Goal: Task Accomplishment & Management: Manage account settings

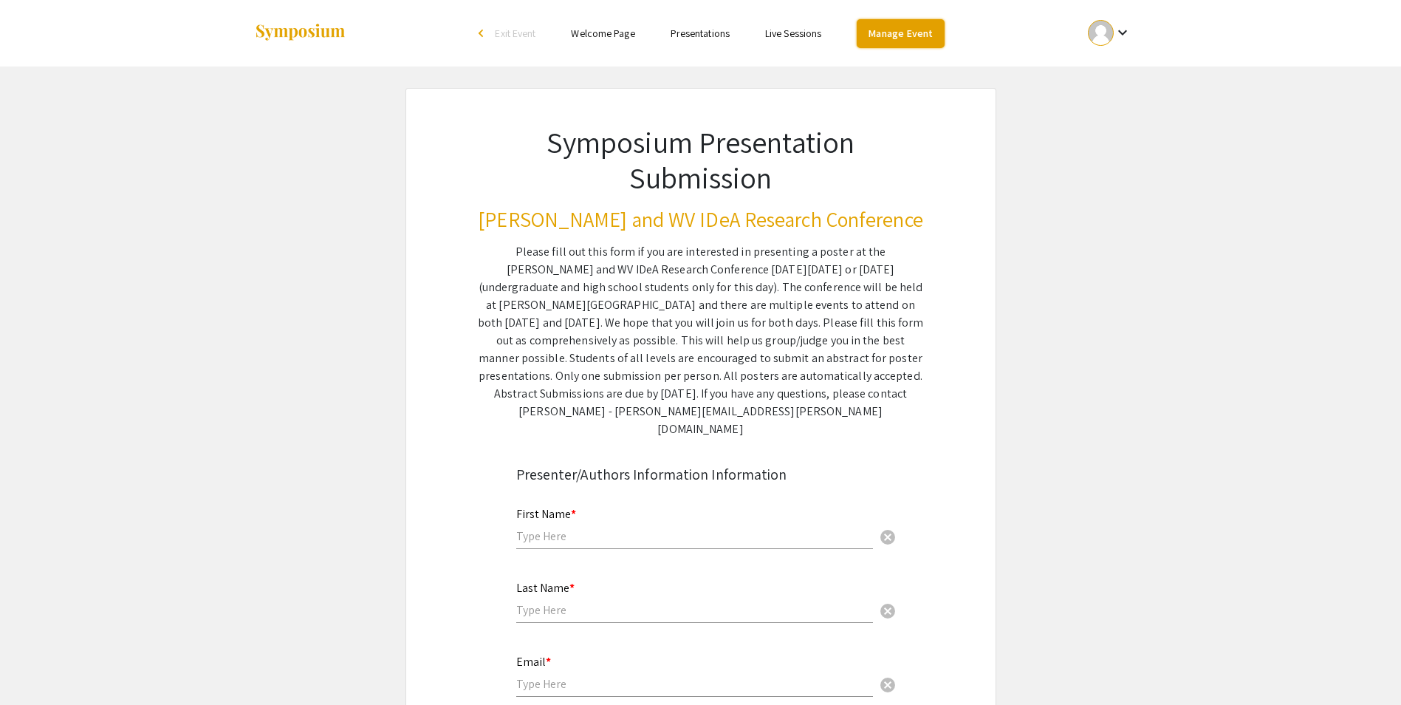
click at [892, 35] on link "Manage Event" at bounding box center [900, 33] width 87 height 29
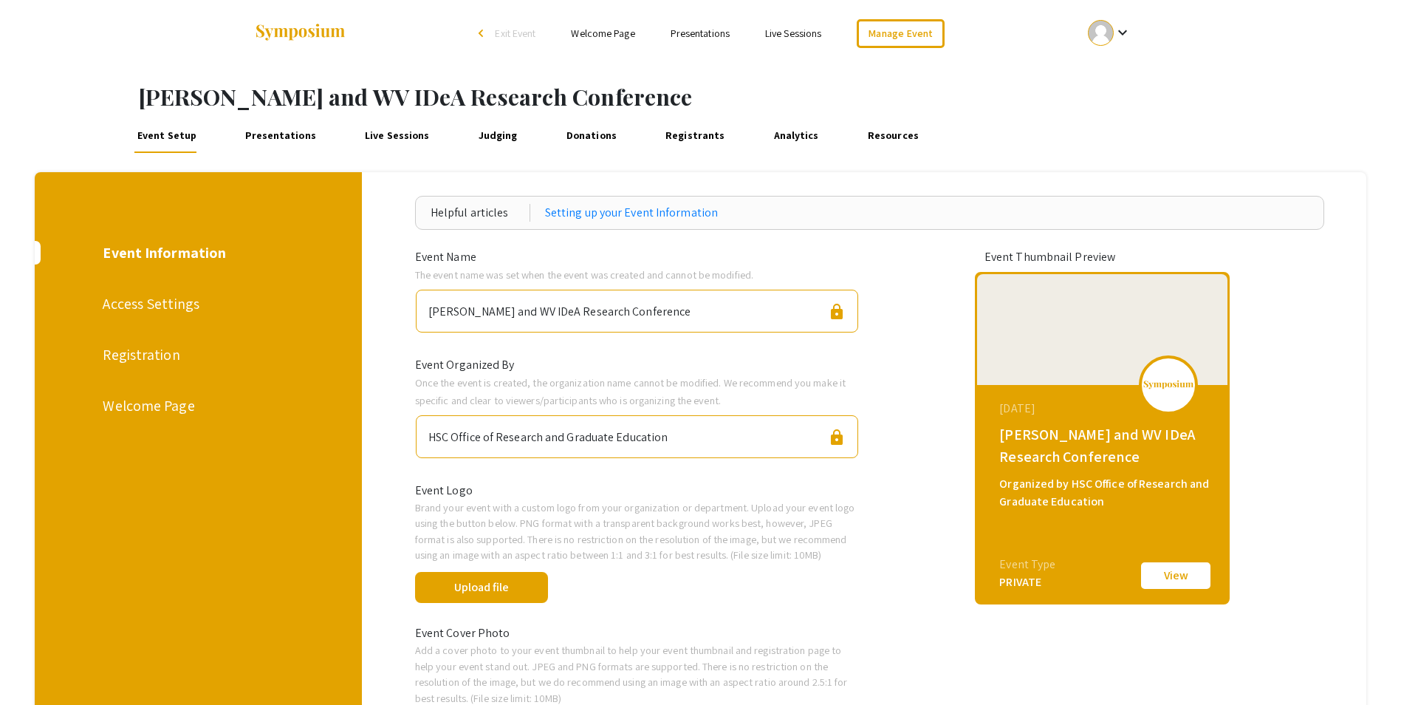
click at [475, 135] on link "Judging" at bounding box center [498, 134] width 46 height 35
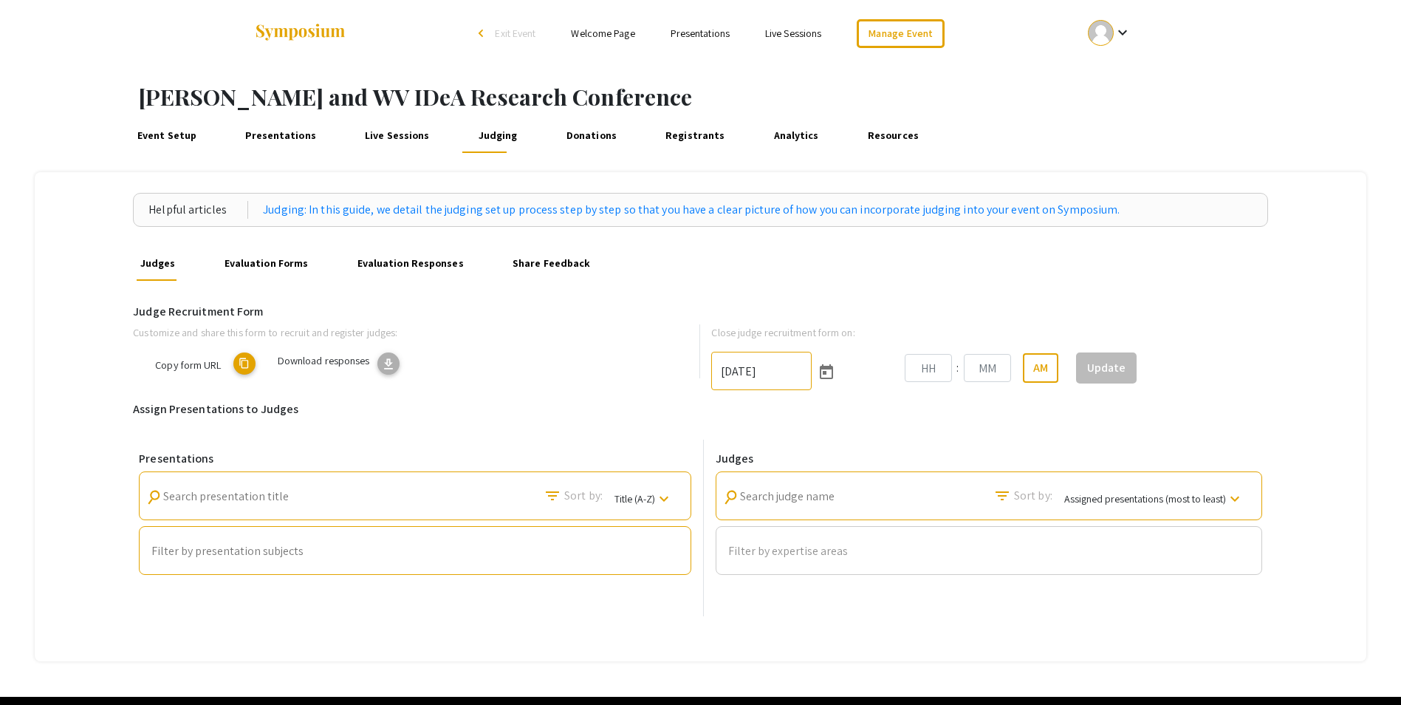
type input "[DATE]"
type input "11"
type input "59"
click at [752, 375] on input "[DATE]" at bounding box center [761, 371] width 100 height 38
click at [734, 363] on input "[DATE]" at bounding box center [761, 371] width 100 height 38
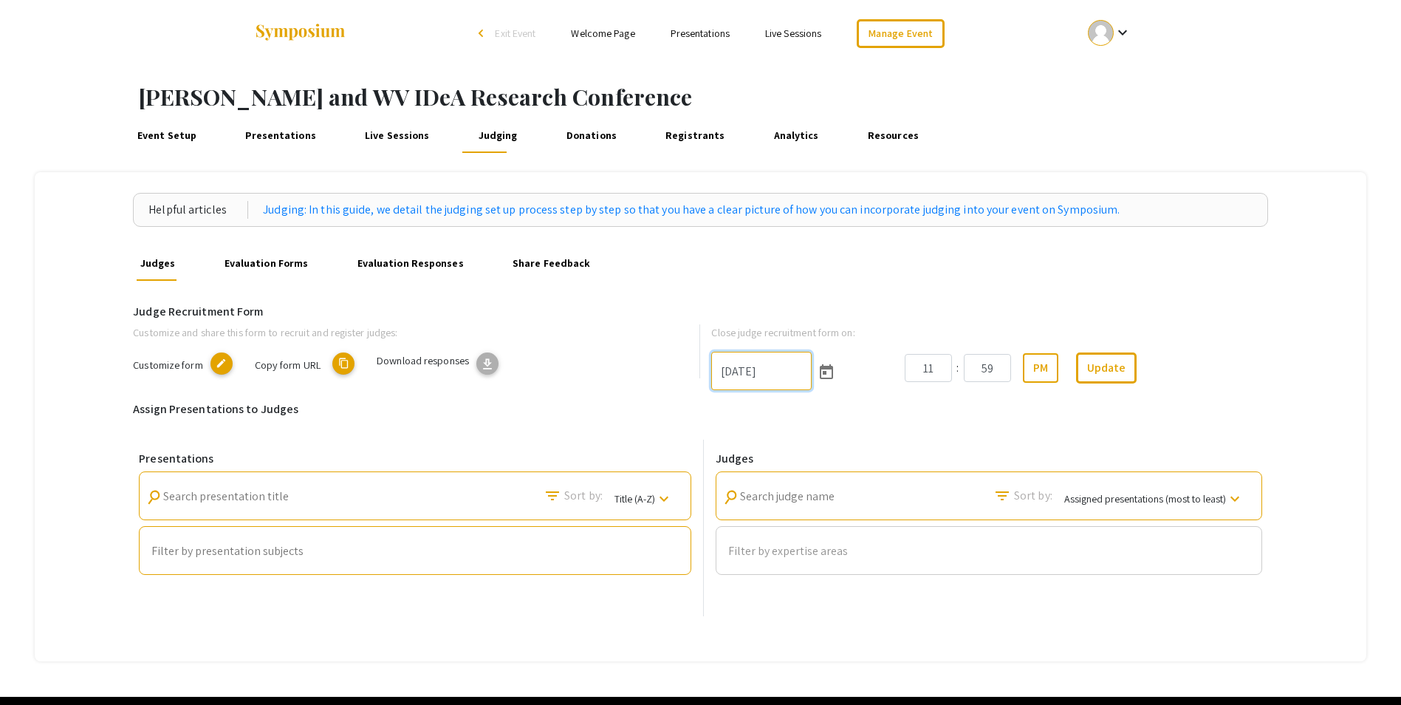
click at [729, 368] on input "[DATE]" at bounding box center [761, 371] width 100 height 38
click at [750, 372] on input "[DATE]" at bounding box center [761, 371] width 100 height 38
click at [750, 374] on input "[DATE]" at bounding box center [761, 371] width 100 height 38
type input "[DATE]"
click at [1115, 373] on button "Update" at bounding box center [1106, 367] width 61 height 31
